Goal: Task Accomplishment & Management: Complete application form

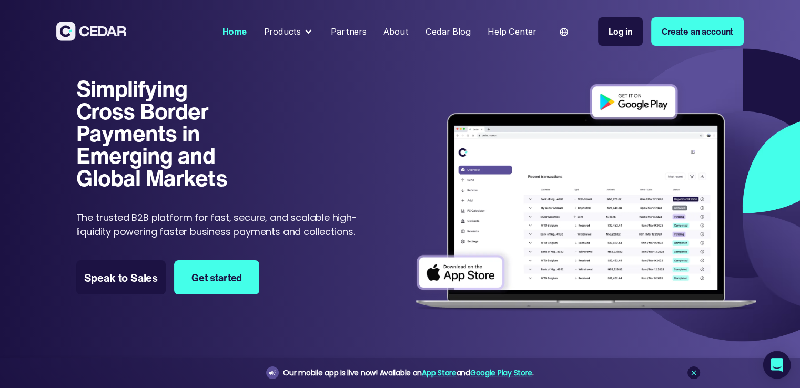
click at [780, 370] on icon "Open Intercom Messenger" at bounding box center [777, 365] width 14 height 14
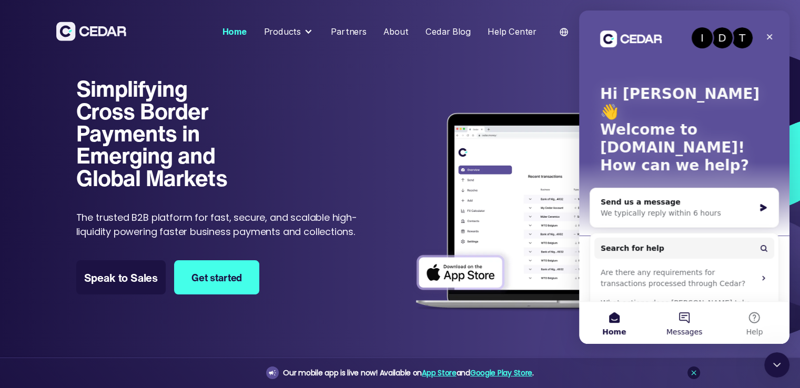
click at [684, 331] on span "Messages" at bounding box center [684, 331] width 36 height 7
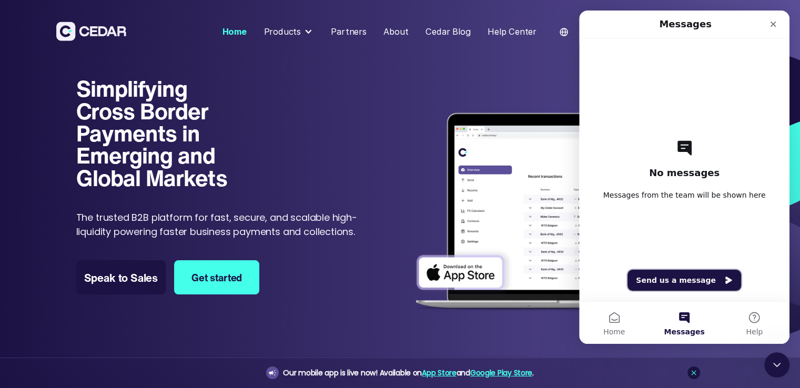
click at [700, 280] on button "Send us a message" at bounding box center [685, 280] width 114 height 21
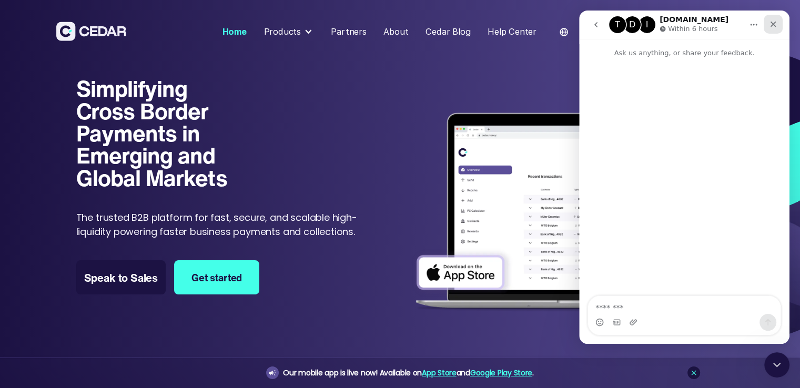
click at [773, 21] on icon "Close" at bounding box center [773, 24] width 8 height 8
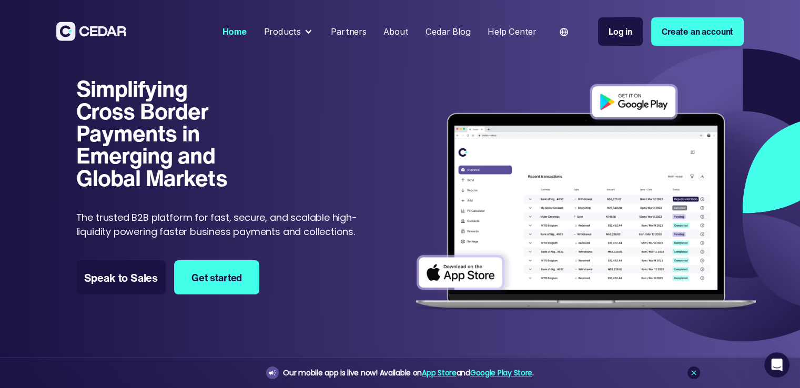
click at [689, 29] on link "Create an account" at bounding box center [697, 31] width 93 height 29
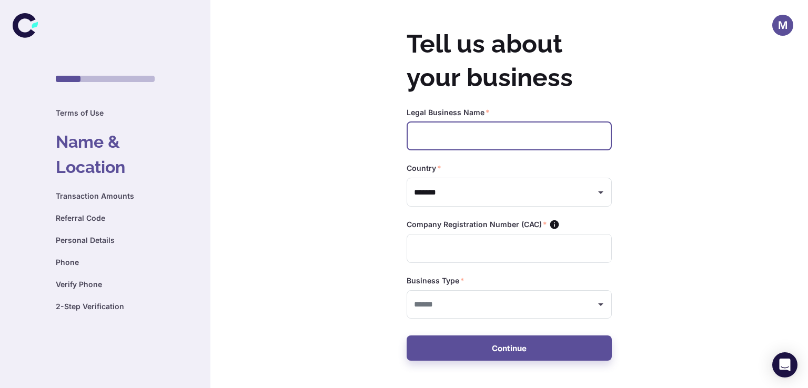
click at [452, 143] on input "text" at bounding box center [509, 136] width 205 height 29
click at [475, 307] on input "text" at bounding box center [501, 304] width 180 height 19
click at [345, 192] on div "M Tell us about your business Legal Business Name   * ​ Country   * ******* ​ C…" at bounding box center [404, 194] width 808 height 388
click at [438, 127] on input "text" at bounding box center [509, 136] width 205 height 29
